Goal: Find specific page/section: Find specific page/section

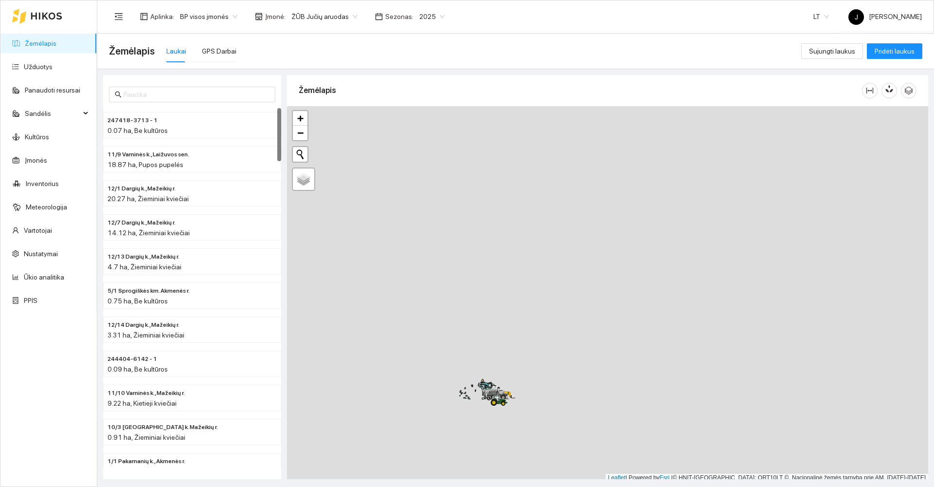
scroll to position [3, 0]
drag, startPoint x: 448, startPoint y: 393, endPoint x: 575, endPoint y: 185, distance: 243.1
click at [575, 185] on div at bounding box center [607, 291] width 641 height 376
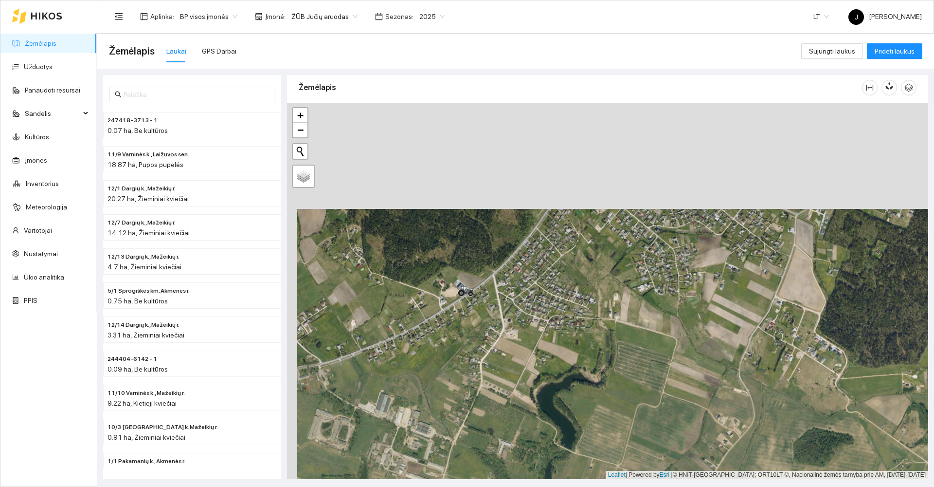
drag, startPoint x: 463, startPoint y: 212, endPoint x: 473, endPoint y: 315, distance: 103.2
click at [473, 315] on div at bounding box center [607, 291] width 641 height 376
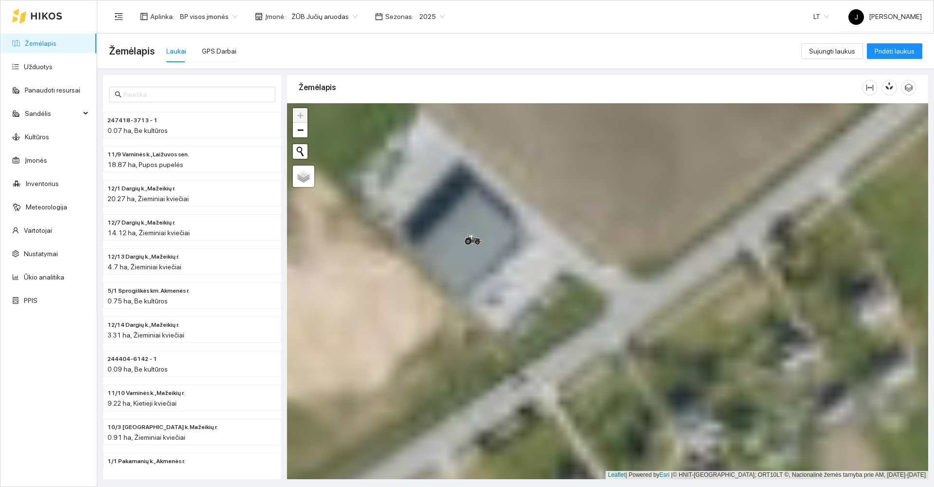
drag, startPoint x: 444, startPoint y: 193, endPoint x: 504, endPoint y: 492, distance: 304.6
click at [504, 486] on html "Žemėlapis Užduotys Panaudoti resursai Sandėlis Kultūros Įmonės Inventorius Mete…" at bounding box center [467, 243] width 934 height 487
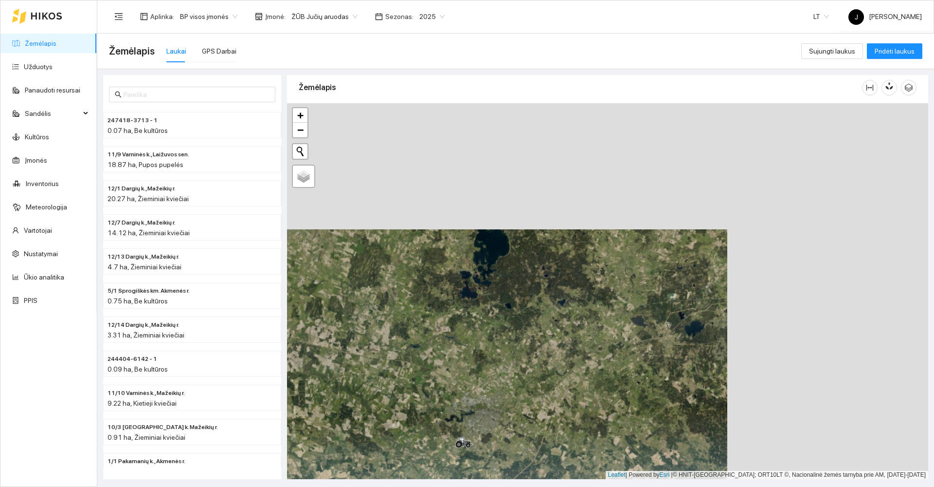
drag, startPoint x: 726, startPoint y: 275, endPoint x: 525, endPoint y: 401, distance: 237.2
click at [525, 401] on div at bounding box center [607, 291] width 641 height 376
